Goal: Transaction & Acquisition: Purchase product/service

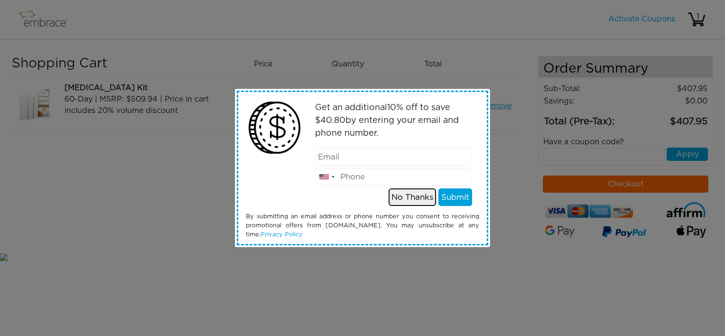
click at [410, 199] on button "No Thanks" at bounding box center [411, 197] width 47 height 18
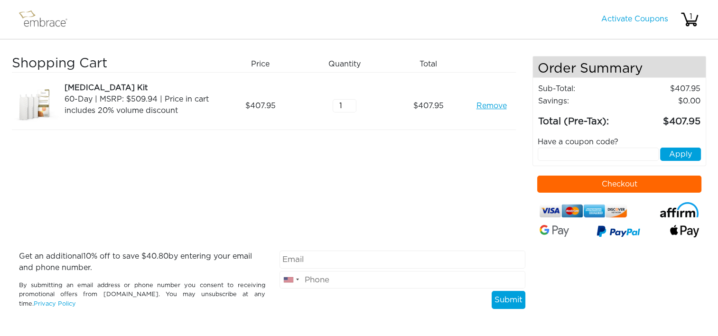
click at [574, 184] on button "Checkout" at bounding box center [619, 183] width 164 height 17
click at [552, 156] on input "text" at bounding box center [597, 153] width 120 height 13
type input "EXTRACREDIT"
click at [691, 151] on button "Apply" at bounding box center [680, 153] width 41 height 13
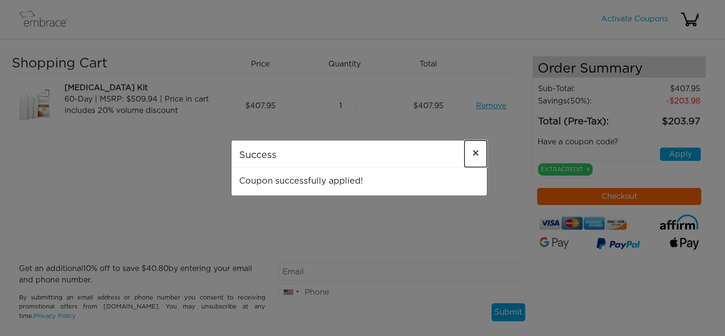
click at [472, 153] on span "×" at bounding box center [475, 153] width 7 height 11
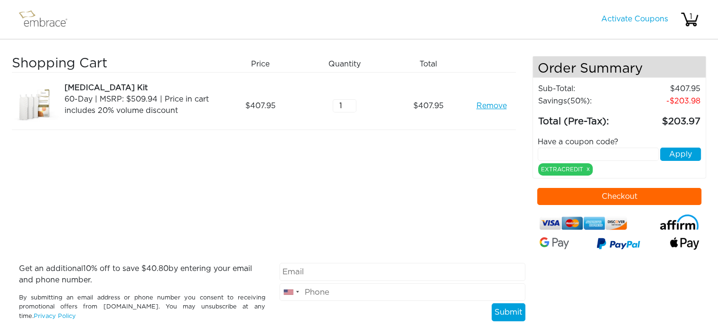
click at [492, 103] on link "Remove" at bounding box center [491, 105] width 30 height 11
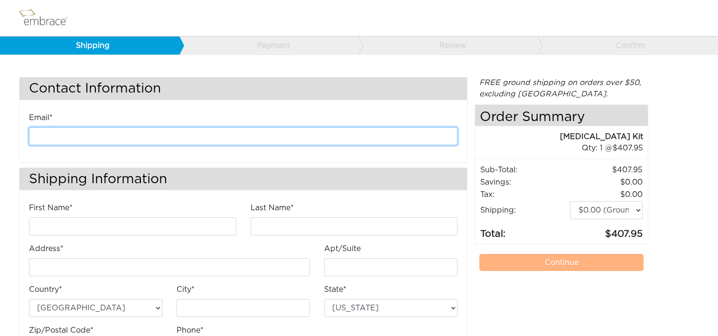
click at [155, 133] on input "email" at bounding box center [243, 136] width 428 height 18
type input "[EMAIL_ADDRESS][DOMAIN_NAME]"
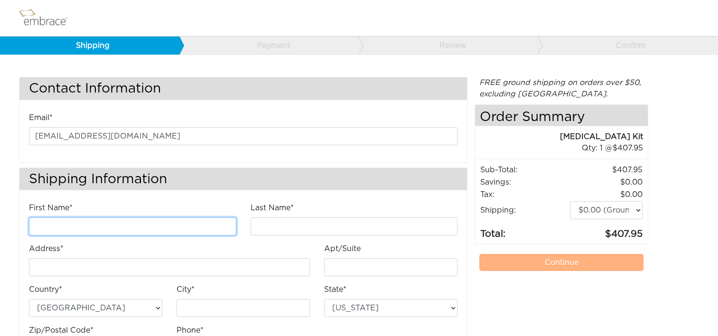
type input "[PERSON_NAME]"
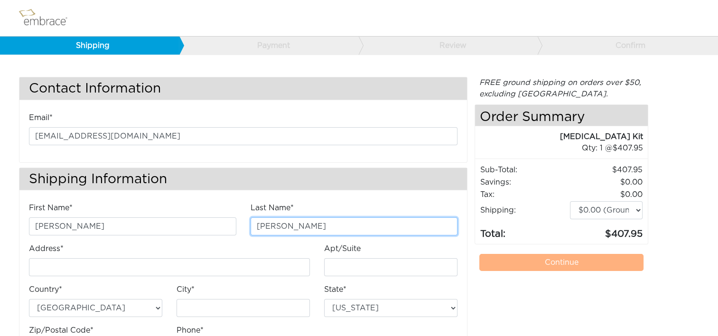
type input "[STREET_ADDRESS]"
type input "E"
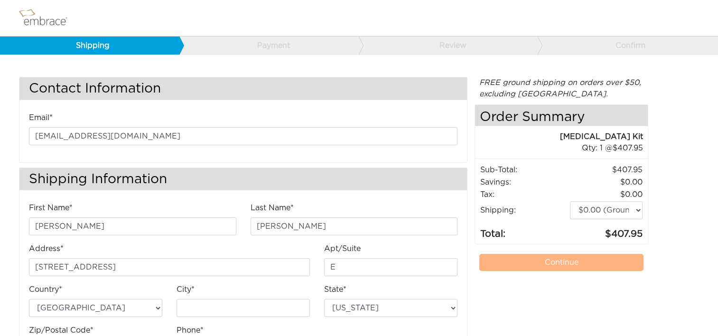
type input "Chantilly"
select select "VA"
type input "20151"
type input "7034490520"
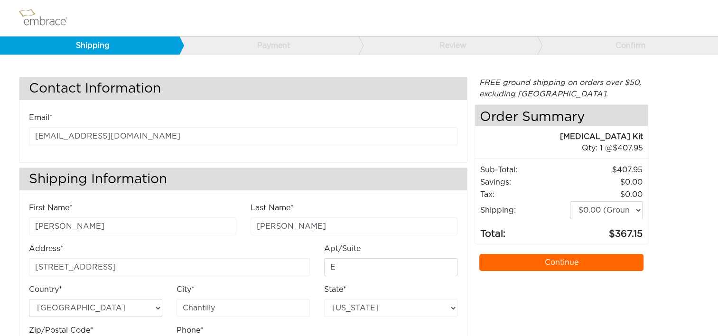
click at [550, 264] on link "Continue" at bounding box center [561, 262] width 164 height 17
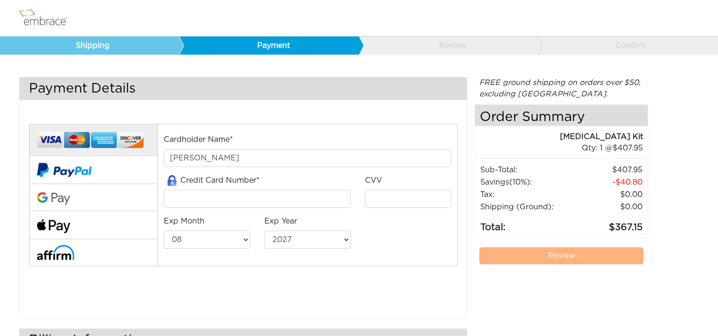
select select "8"
select select "2027"
